Goal: Find specific fact: Find contact information

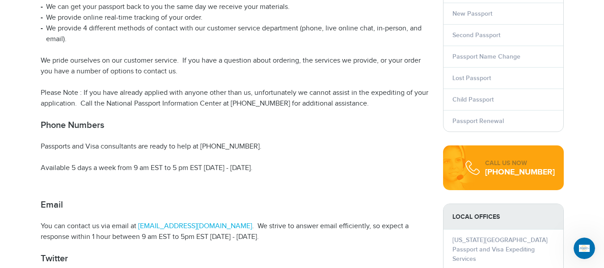
scroll to position [223, 0]
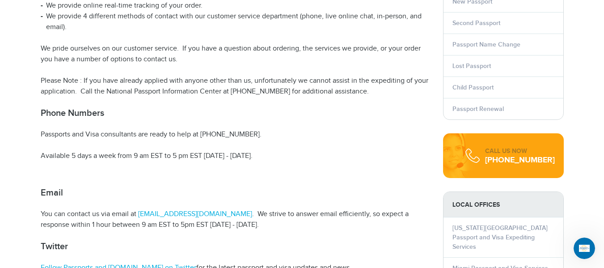
click at [319, 94] on p "Please Note : If you have already applied with anyone other than us, unfortunat…" at bounding box center [235, 86] width 389 height 21
click at [383, 80] on p "Please Note : If you have already applied with anyone other than us, unfortunat…" at bounding box center [235, 86] width 389 height 21
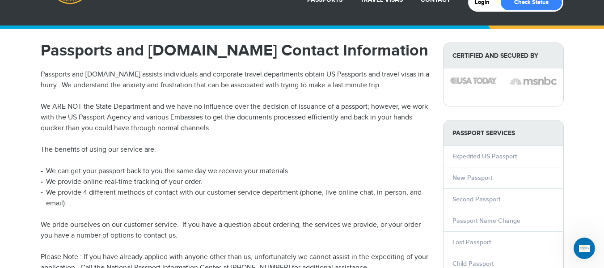
scroll to position [45, 0]
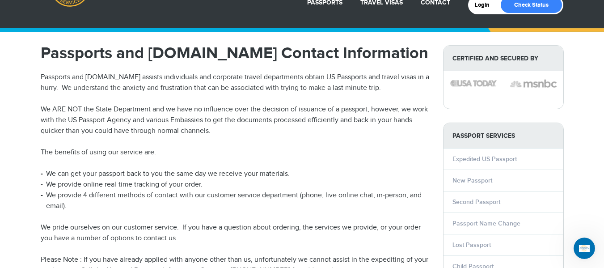
click at [251, 84] on p "Passports and [DOMAIN_NAME] assists individuals and corporate travel department…" at bounding box center [235, 82] width 389 height 21
drag, startPoint x: 181, startPoint y: 118, endPoint x: 217, endPoint y: 116, distance: 36.2
click at [182, 118] on p "We ARE NOT the State Department and we have no influence over the decision of i…" at bounding box center [235, 120] width 389 height 32
click at [268, 116] on p "We ARE NOT the State Department and we have no influence over the decision of i…" at bounding box center [235, 120] width 389 height 32
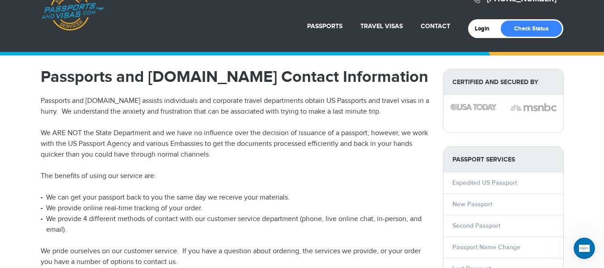
scroll to position [0, 0]
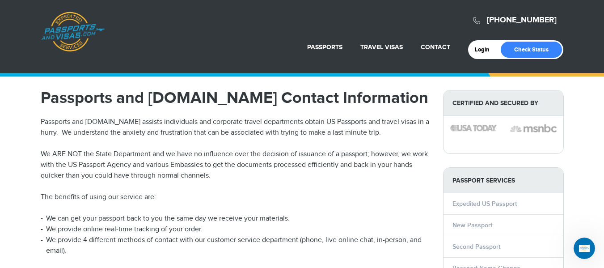
click at [379, 131] on p "Passports and [DOMAIN_NAME] assists individuals and corporate travel department…" at bounding box center [235, 127] width 389 height 21
click at [134, 126] on p "Passports and [DOMAIN_NAME] assists individuals and corporate travel department…" at bounding box center [235, 127] width 389 height 21
click at [121, 157] on p "We ARE NOT the State Department and we have no influence over the decision of i…" at bounding box center [235, 165] width 389 height 32
